Goal: Transaction & Acquisition: Download file/media

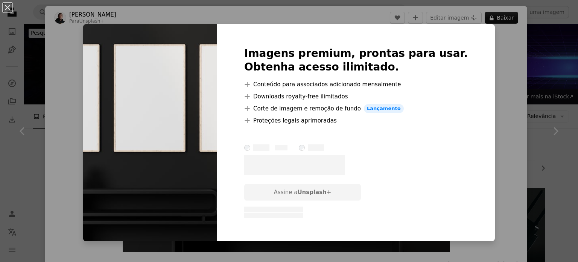
scroll to position [1570, 0]
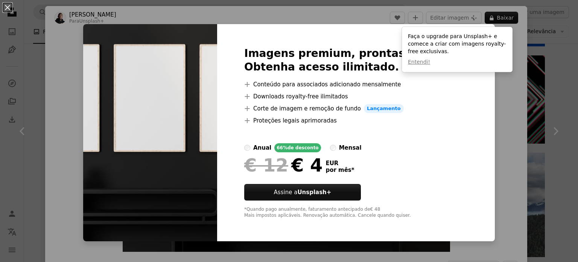
click at [502, 91] on div "An X shape Imagens premium, prontas para usar. Obtenha acesso ilimitado. A plus…" at bounding box center [289, 131] width 578 height 262
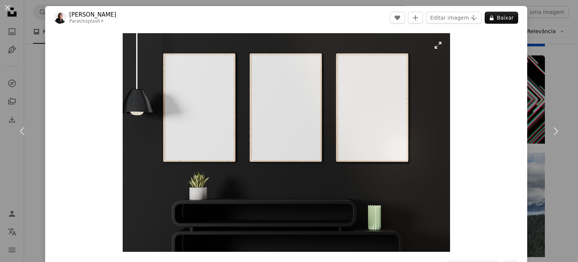
click at [277, 142] on img "Ampliar esta imagem" at bounding box center [286, 142] width 327 height 218
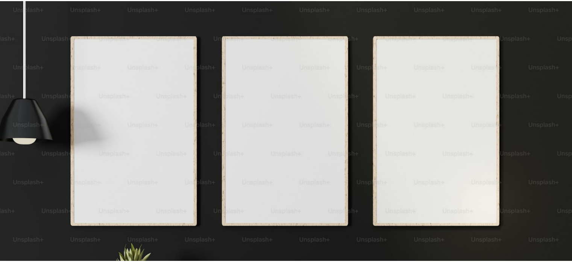
scroll to position [58, 0]
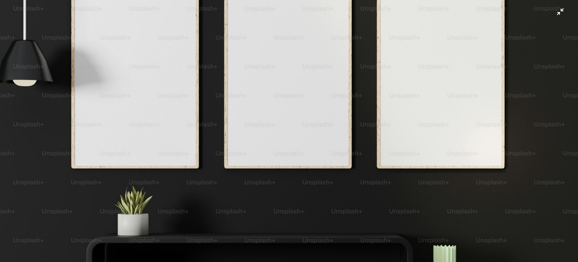
click at [289, 139] on img "Diminuir esta imagem" at bounding box center [289, 134] width 579 height 386
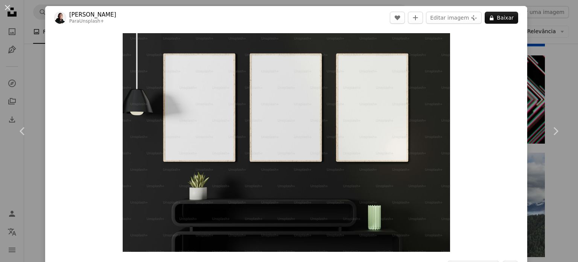
drag, startPoint x: 268, startPoint y: 180, endPoint x: 523, endPoint y: 116, distance: 262.4
click at [523, 116] on div "An X shape Chevron left Chevron right Philip Oroni Para Unsplash+ A heart A plu…" at bounding box center [289, 131] width 578 height 262
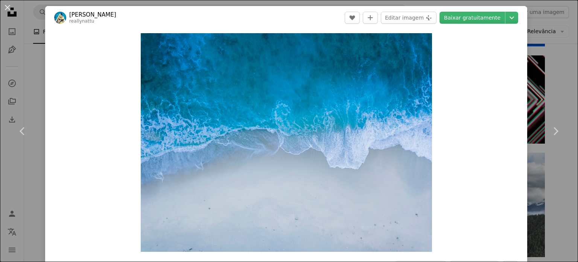
click at [539, 111] on link "Chevron right" at bounding box center [555, 131] width 45 height 72
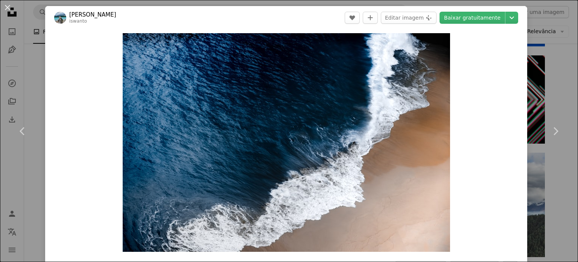
click at [42, 91] on div "An X shape Chevron left Chevron right Iswanto Arif iswanto A heart A plus sign …" at bounding box center [289, 131] width 578 height 262
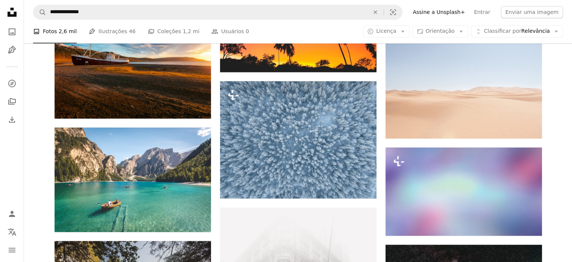
scroll to position [4243, 0]
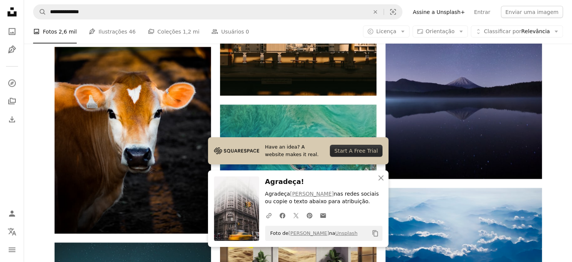
scroll to position [4564, 0]
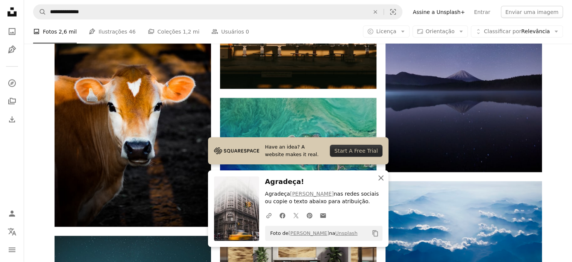
click at [378, 179] on icon "An X shape" at bounding box center [381, 177] width 9 height 9
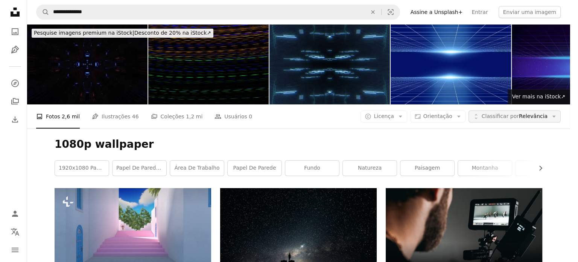
scroll to position [8781, 0]
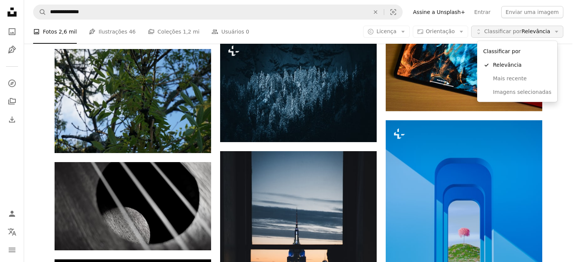
click at [542, 37] on button "Unfold Classificar por Relevância Arrow down" at bounding box center [517, 32] width 92 height 12
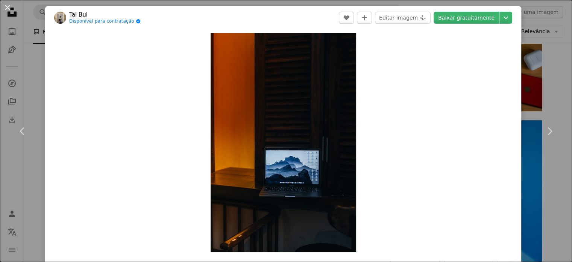
click at [527, 123] on div "An X shape Chevron left Chevron right Tai Bui Disponível para contratação A che…" at bounding box center [286, 131] width 572 height 262
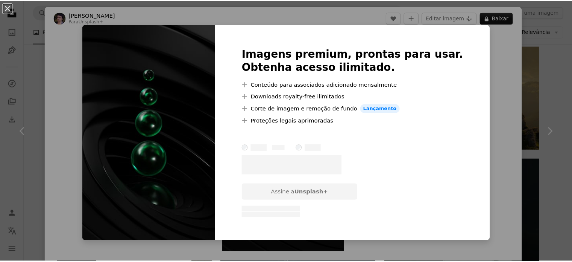
scroll to position [354, 0]
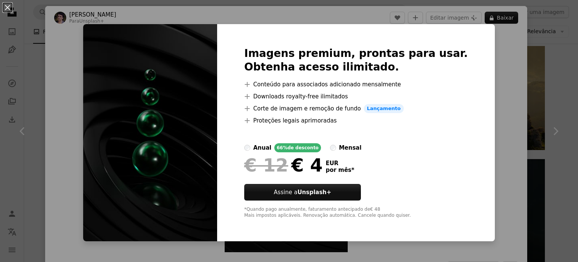
click at [564, 30] on div "An X shape Imagens premium, prontas para usar. Obtenha acesso ilimitado. A plus…" at bounding box center [289, 131] width 578 height 262
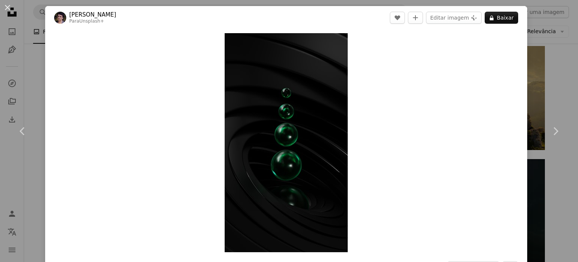
click at [549, 59] on div "An X shape Chevron left Chevron right Rodion Kutsaiev Para Unsplash+ A heart A …" at bounding box center [289, 131] width 578 height 262
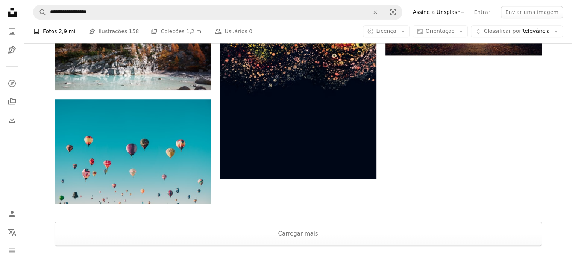
scroll to position [964, 0]
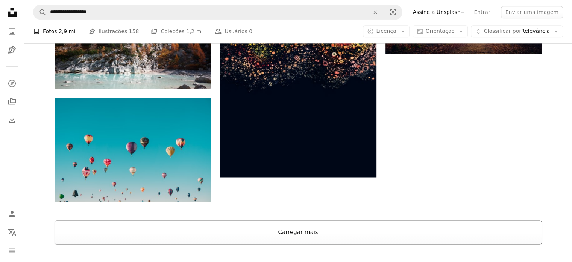
click at [373, 220] on button "Carregar mais" at bounding box center [299, 232] width 488 height 24
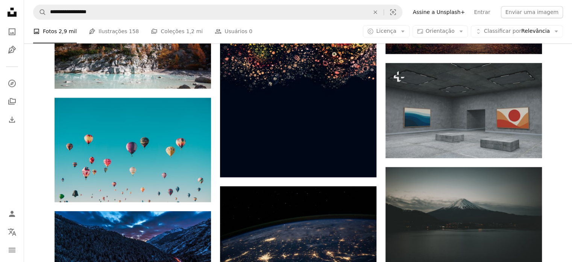
scroll to position [981, 0]
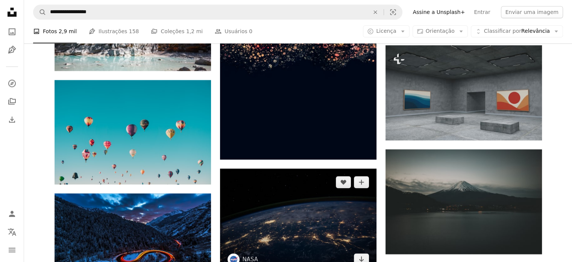
click at [333, 168] on img at bounding box center [298, 220] width 157 height 104
click at [316, 168] on img at bounding box center [298, 220] width 157 height 104
click at [343, 168] on img at bounding box center [298, 220] width 157 height 104
click at [277, 168] on img at bounding box center [298, 220] width 157 height 104
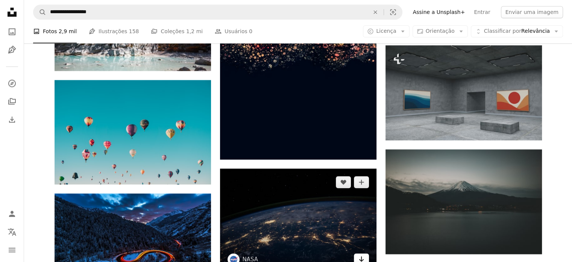
click at [366, 253] on link "Arrow pointing down" at bounding box center [361, 259] width 15 height 12
